Goal: Information Seeking & Learning: Learn about a topic

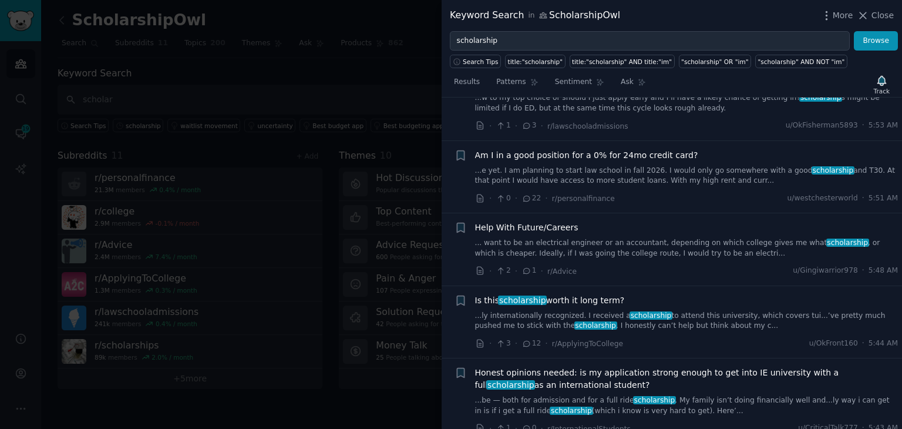
scroll to position [588, 0]
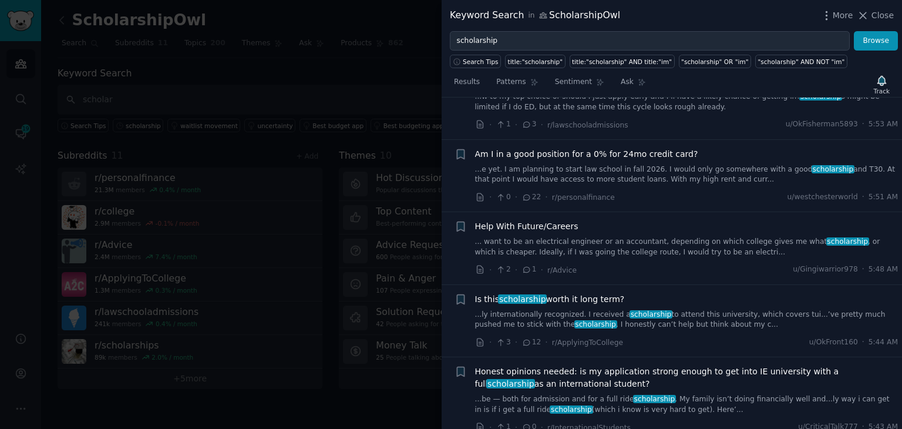
click at [549, 311] on link "...ly internationally recognized. I received a scholarship to attend this unive…" at bounding box center [687, 320] width 424 height 21
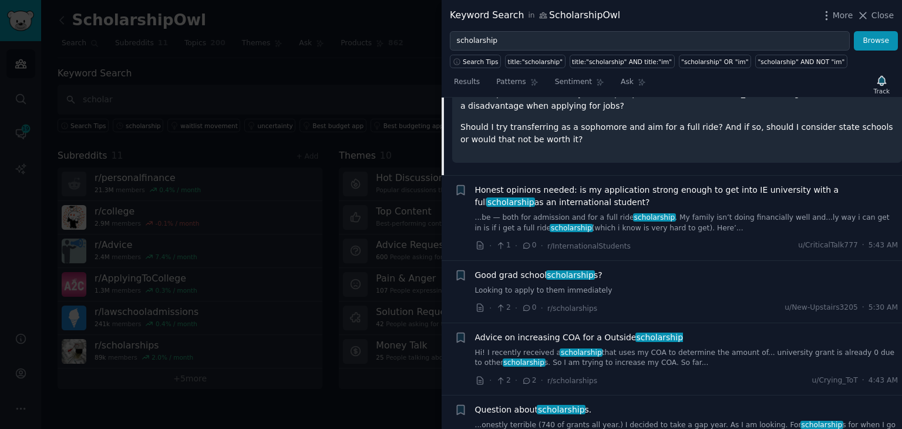
scroll to position [832, 0]
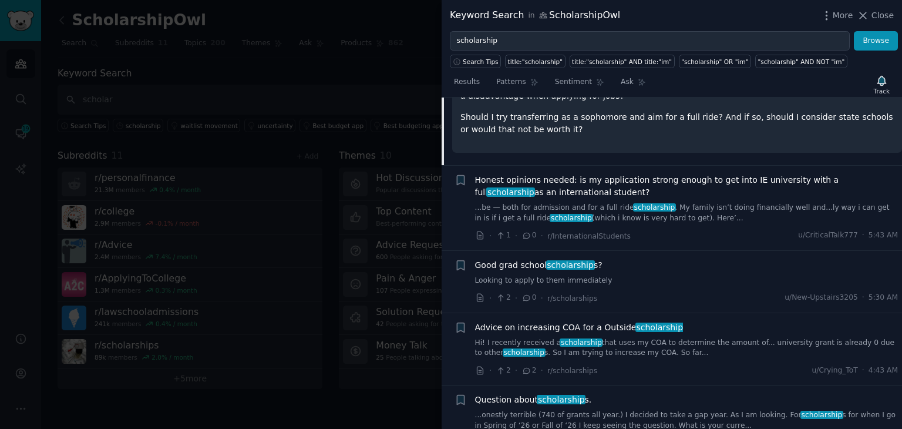
click at [693, 203] on link "...be — both for admission and for a full ride scholarship . My family isn’t do…" at bounding box center [687, 213] width 424 height 21
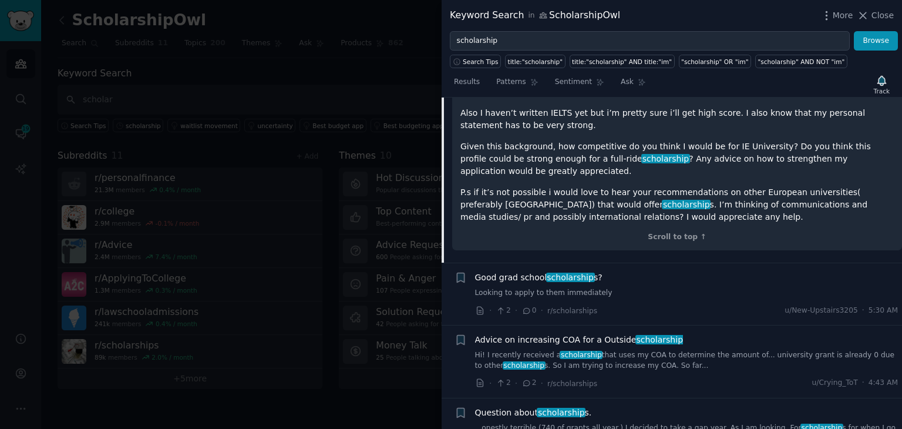
scroll to position [1316, 0]
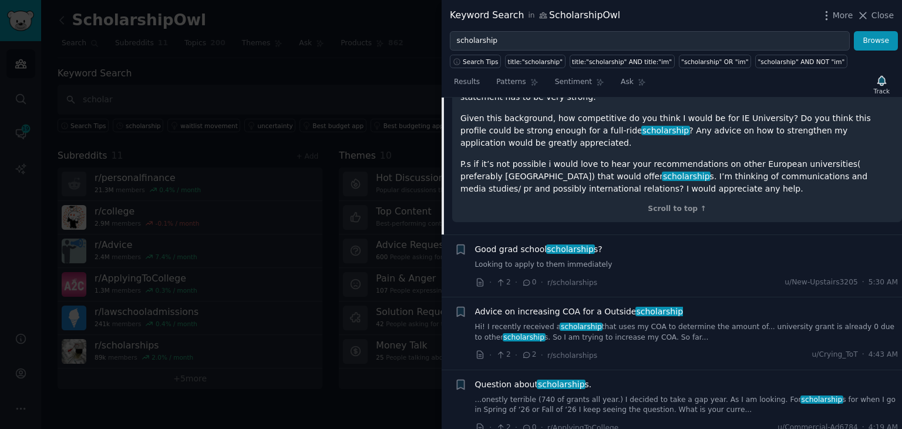
click at [638, 260] on link "Looking to apply to them immediately" at bounding box center [687, 265] width 424 height 11
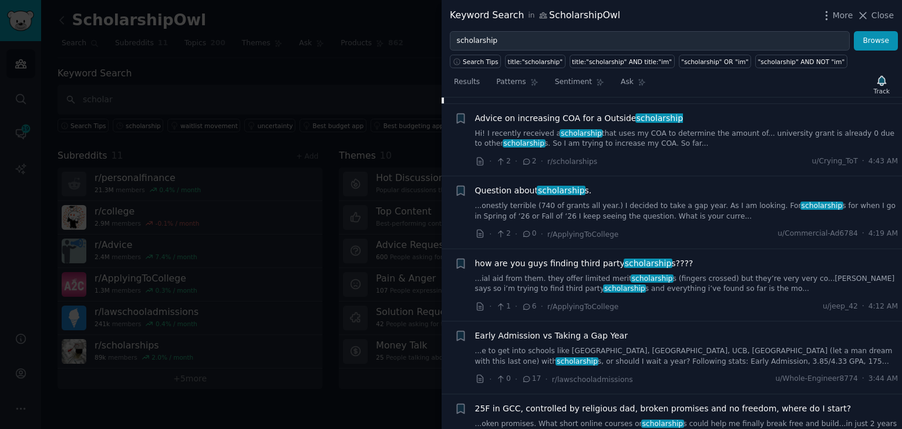
scroll to position [990, 0]
click at [627, 205] on link "...onestly terrible (740 of grants all year.) I decided to take a gap year. As …" at bounding box center [687, 210] width 424 height 21
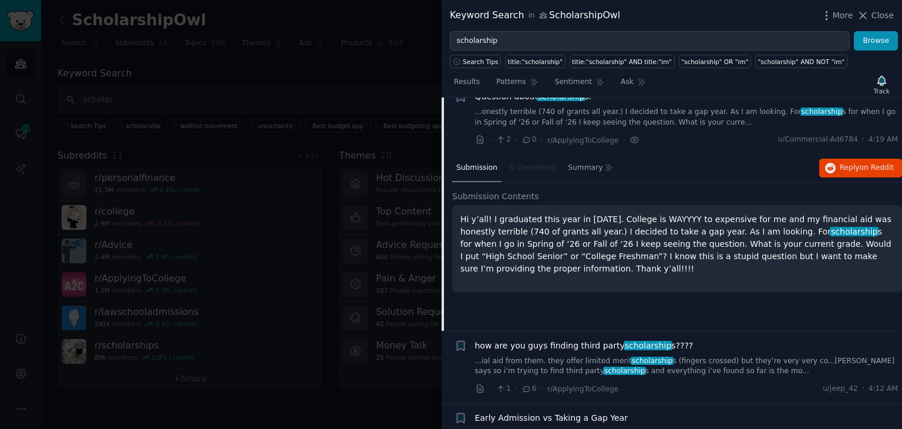
scroll to position [889, 0]
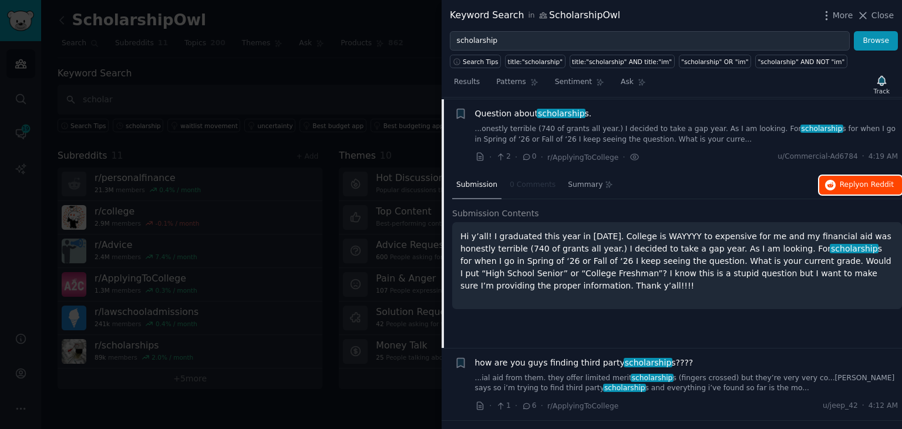
click at [843, 186] on span "Reply on Reddit" at bounding box center [867, 185] width 54 height 11
